Goal: Transaction & Acquisition: Subscribe to service/newsletter

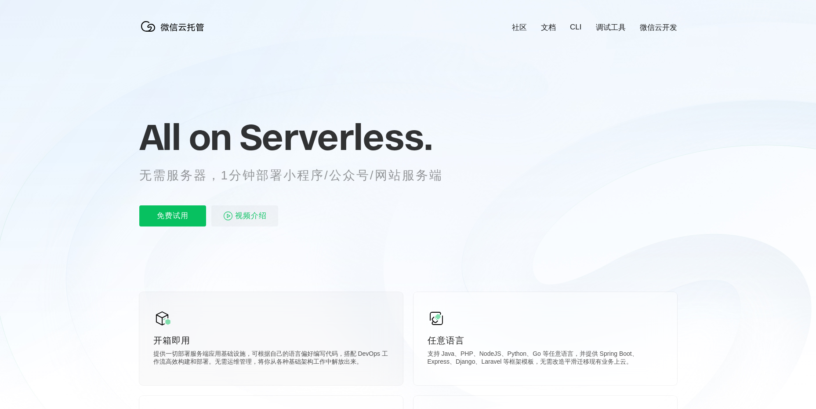
scroll to position [0, 1563]
click at [663, 209] on icon at bounding box center [408, 237] width 844 height 475
click at [171, 218] on p "免费试用" at bounding box center [172, 215] width 67 height 21
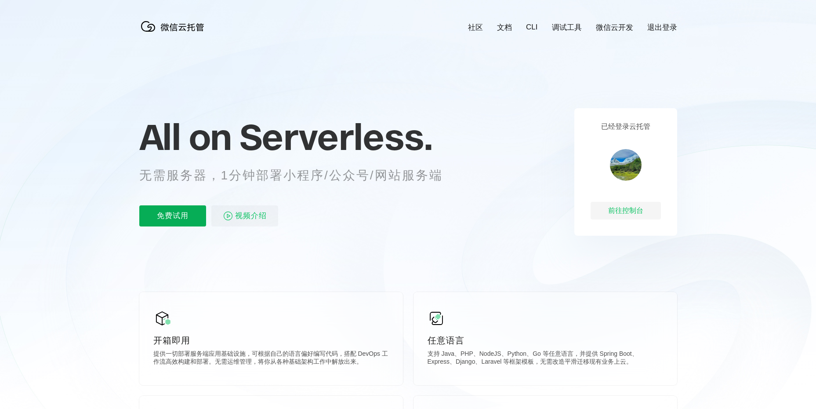
scroll to position [0, 1563]
click at [184, 215] on p "免费试用" at bounding box center [172, 215] width 67 height 21
click at [154, 220] on p "免费试用" at bounding box center [172, 215] width 67 height 21
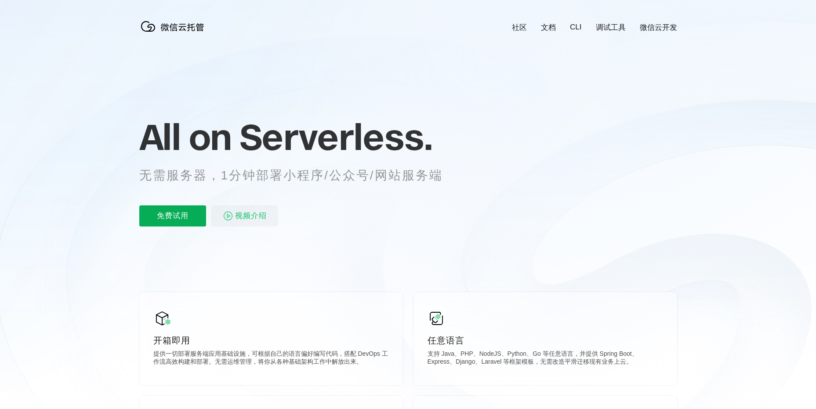
scroll to position [0, 1563]
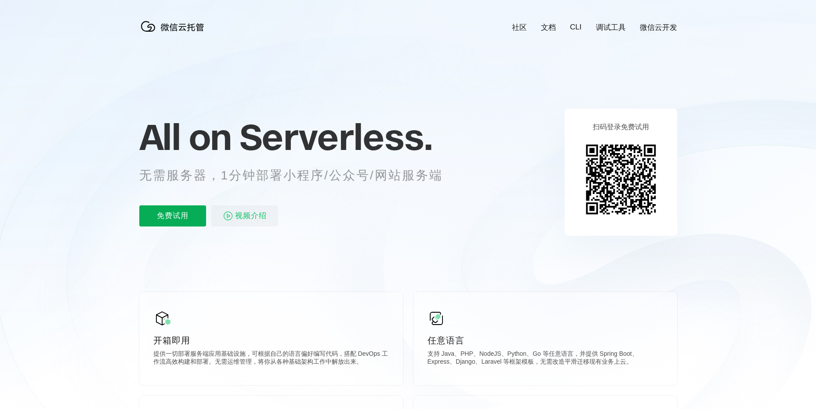
click at [182, 216] on p "免费试用" at bounding box center [172, 215] width 67 height 21
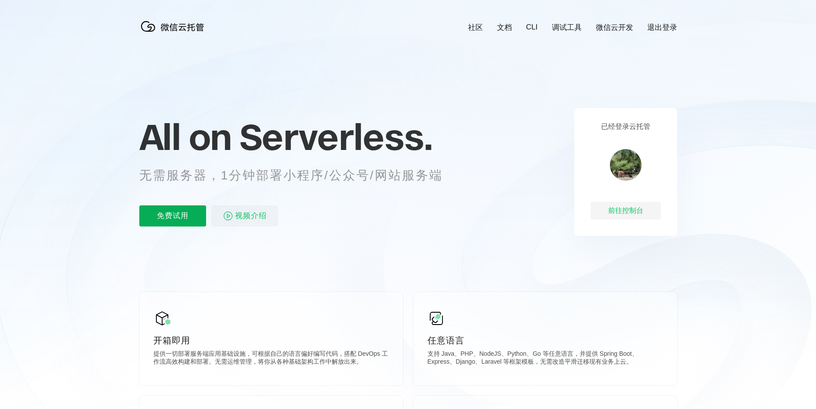
scroll to position [0, 1563]
click at [635, 213] on div "前往控制台" at bounding box center [626, 211] width 70 height 18
click at [178, 224] on p "免费试用" at bounding box center [172, 215] width 67 height 21
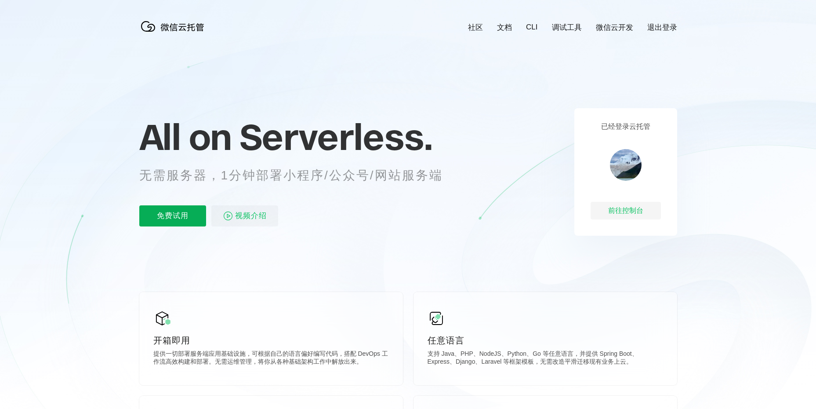
click at [184, 222] on p "免费试用" at bounding box center [172, 215] width 67 height 21
click at [161, 223] on p "免费试用" at bounding box center [172, 215] width 67 height 21
click at [41, 143] on icon at bounding box center [408, 237] width 844 height 475
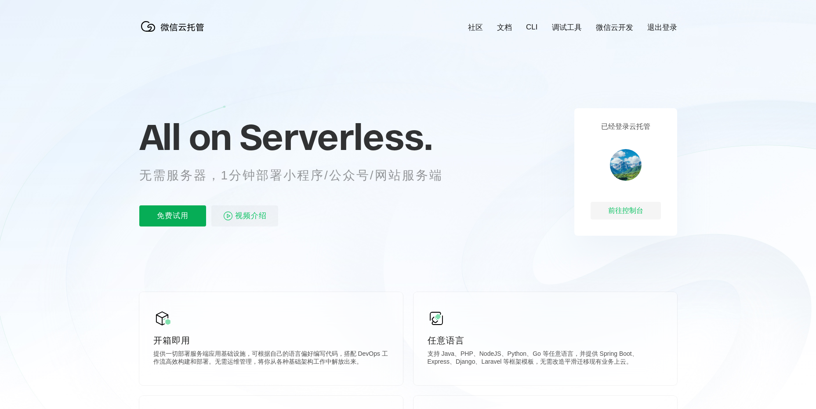
click at [183, 217] on p "免费试用" at bounding box center [172, 215] width 67 height 21
